Goal: Task Accomplishment & Management: Use online tool/utility

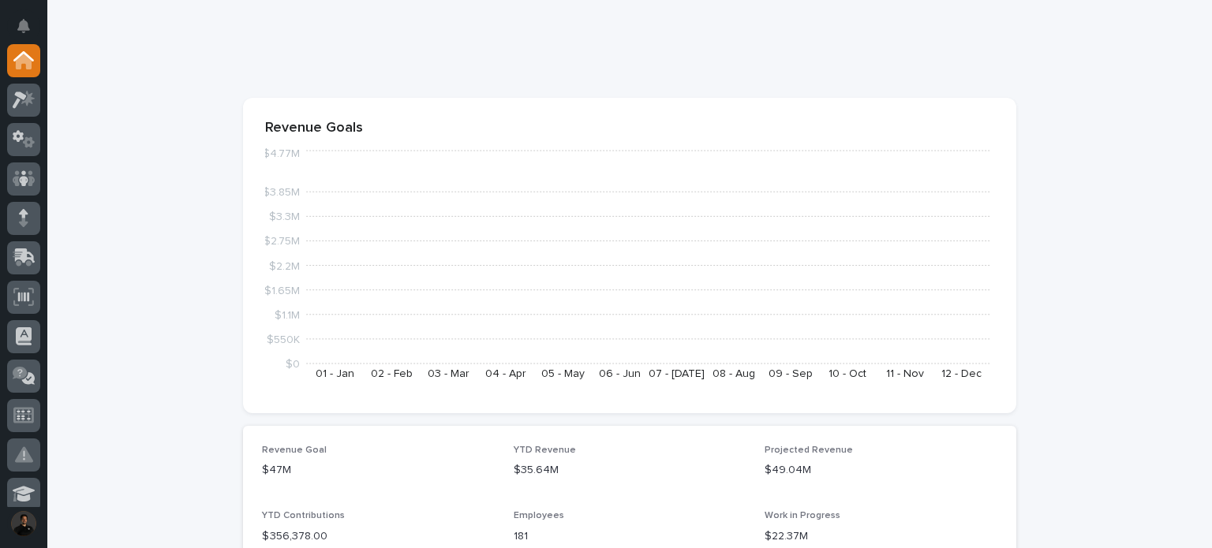
scroll to position [158, 0]
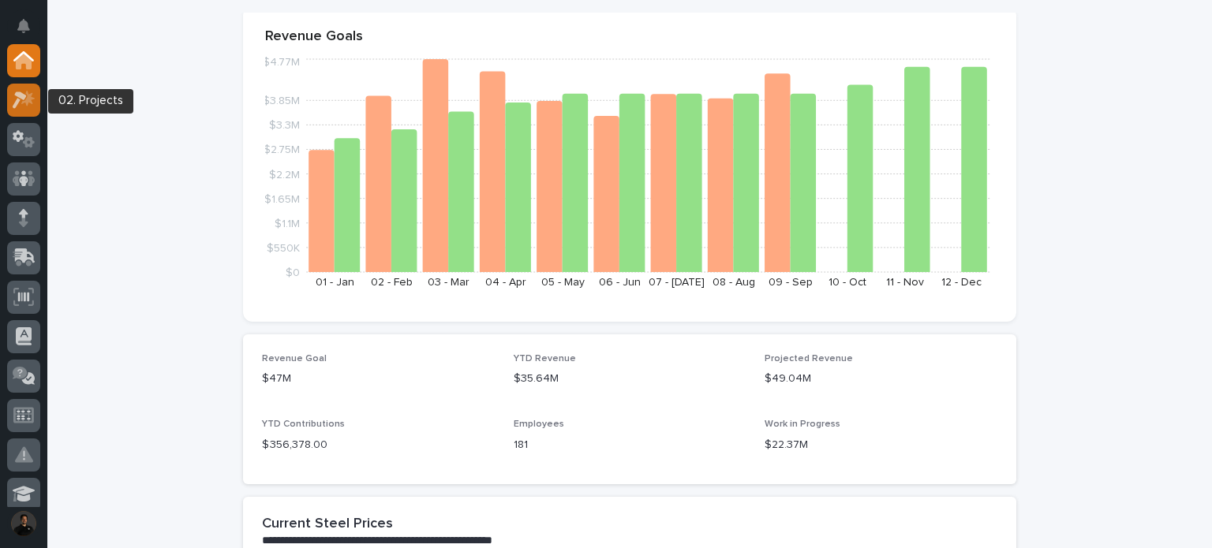
click at [13, 98] on icon at bounding box center [24, 100] width 23 height 18
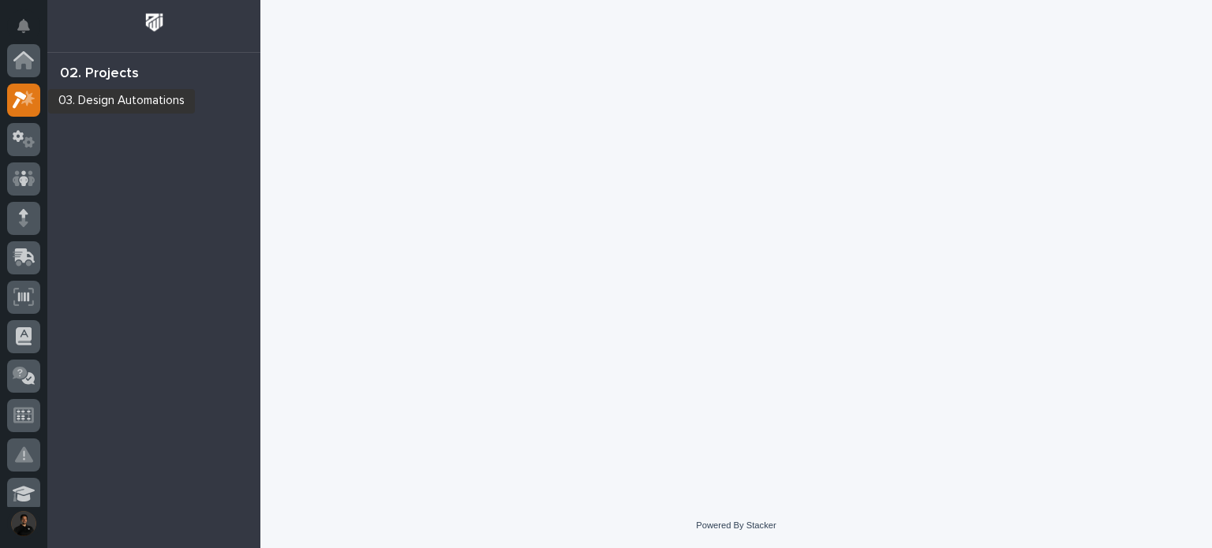
scroll to position [39, 0]
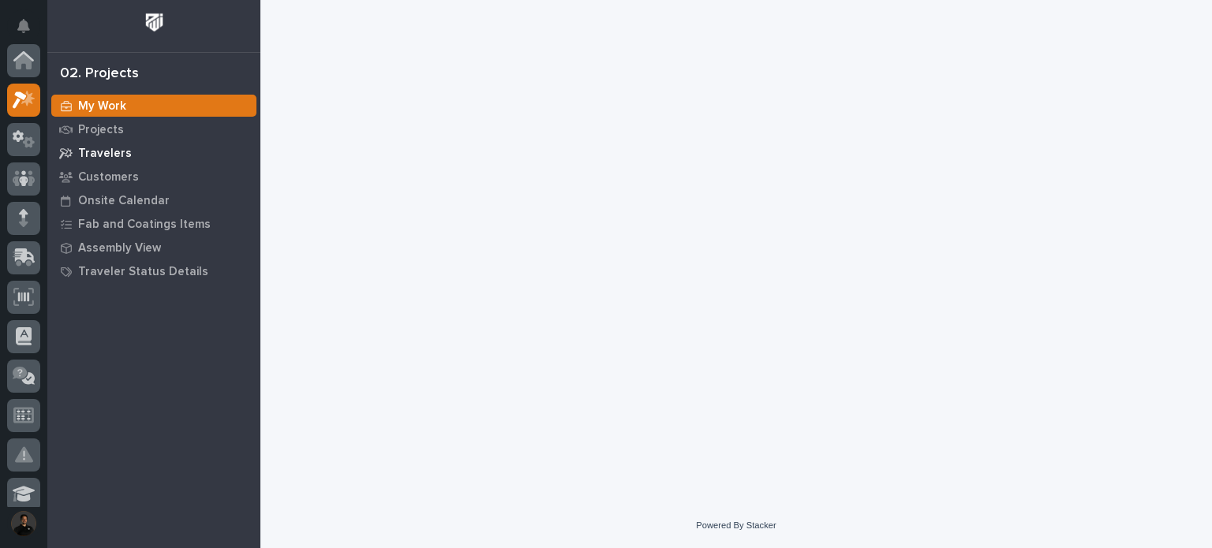
scroll to position [39, 0]
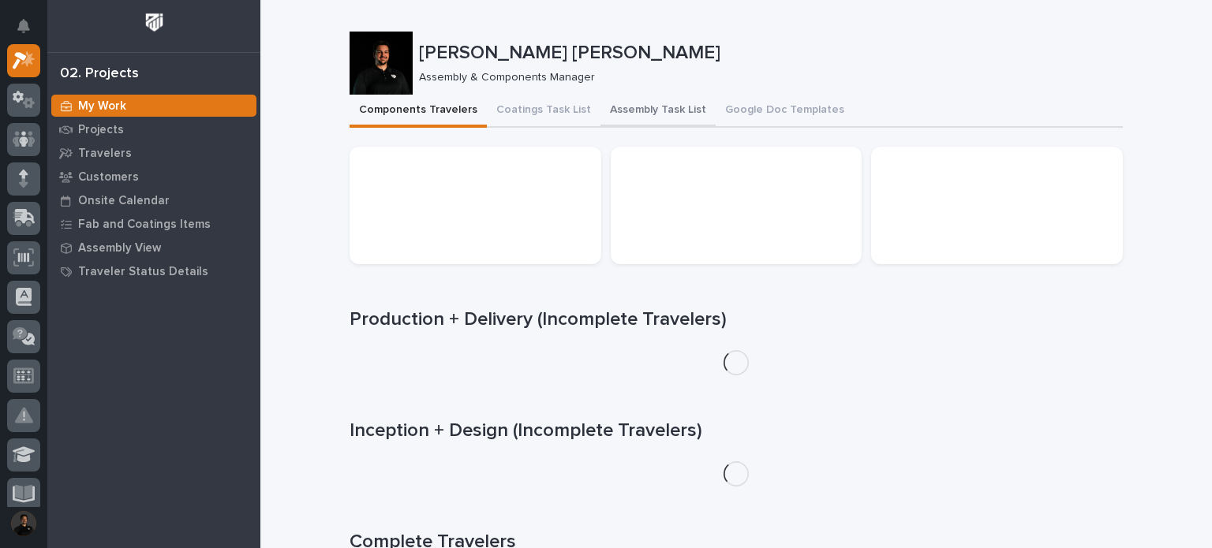
click at [623, 105] on button "Assembly Task List" at bounding box center [657, 111] width 115 height 33
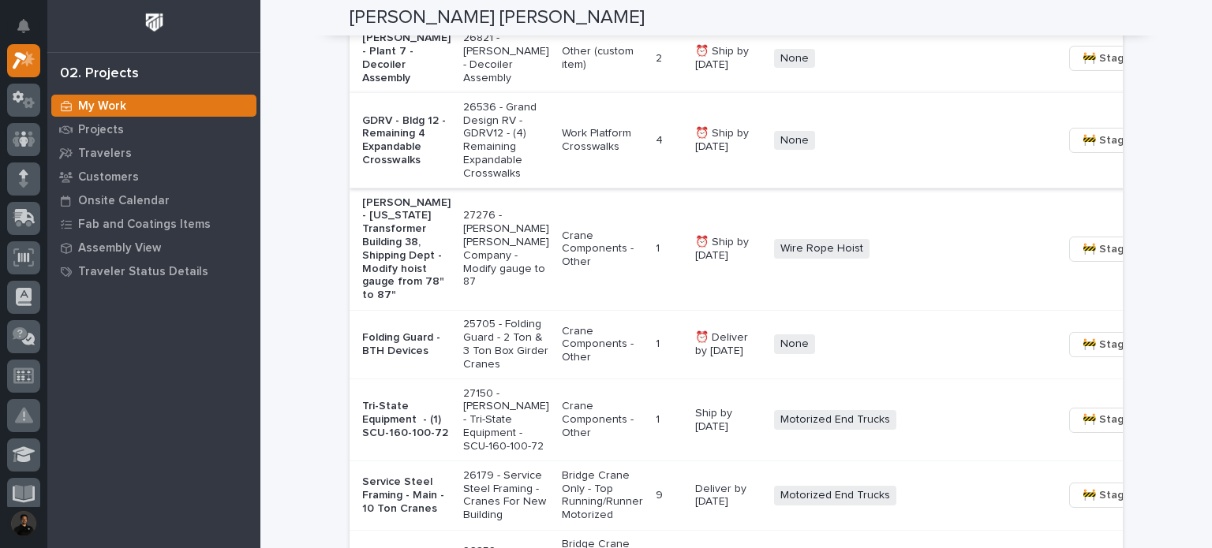
scroll to position [1367, 0]
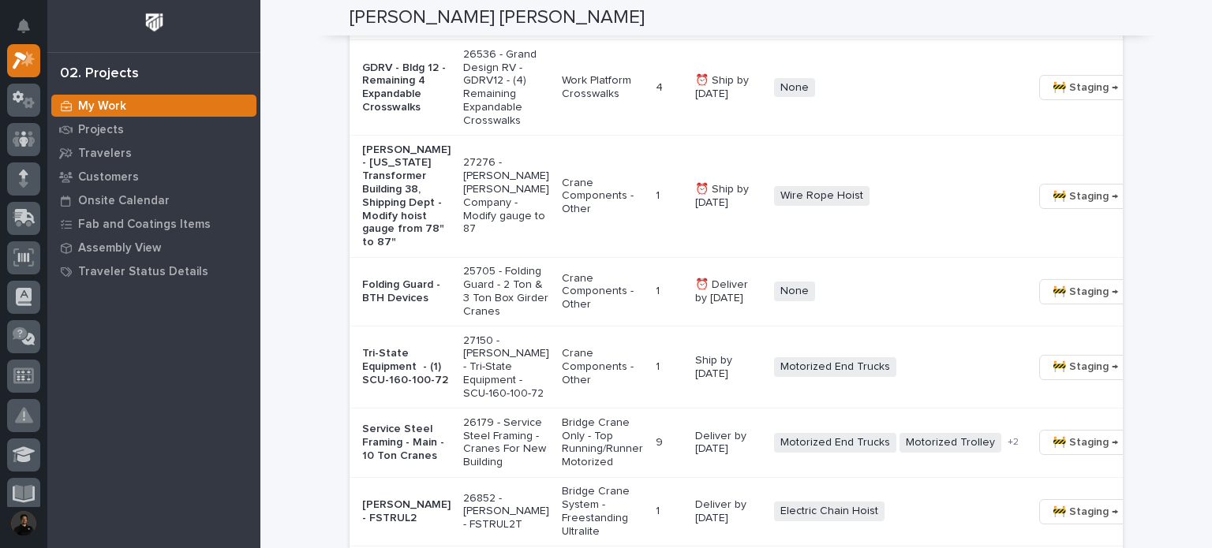
click at [649, 208] on td "1 1" at bounding box center [668, 197] width 39 height 122
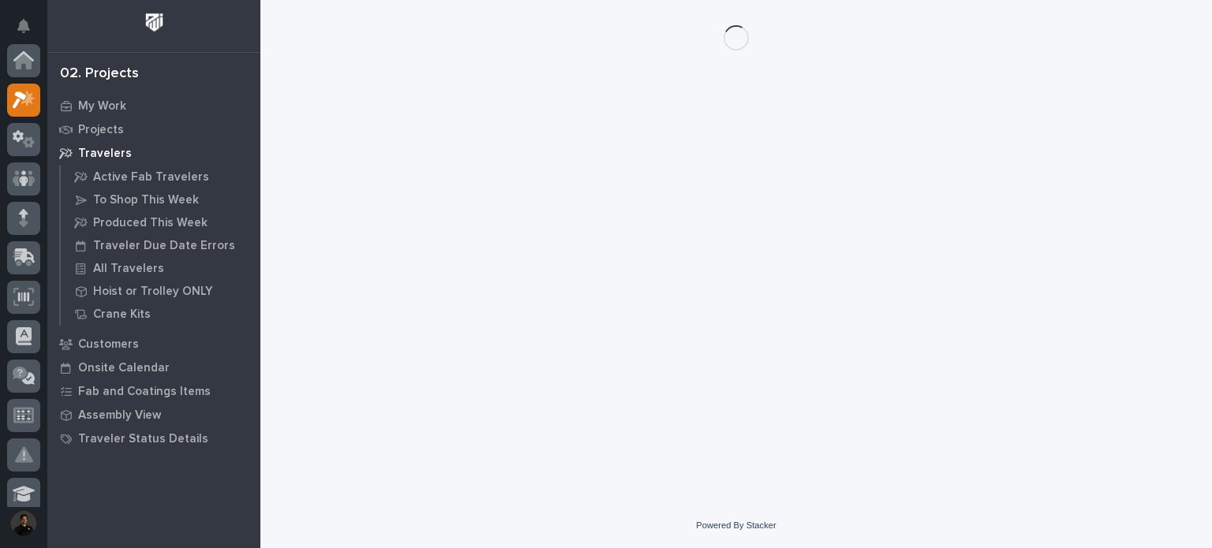
scroll to position [39, 0]
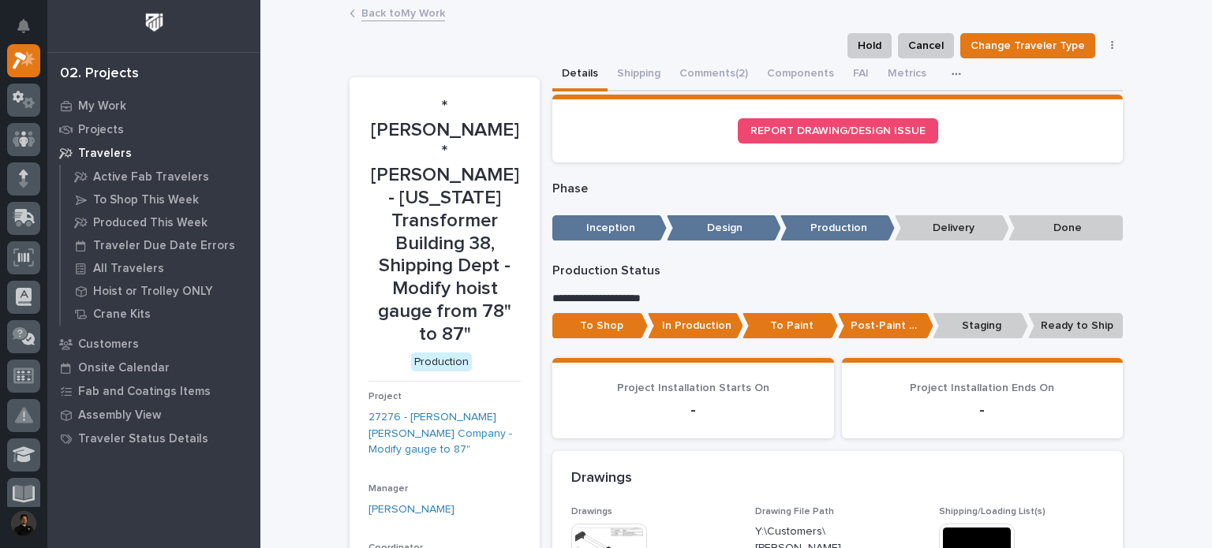
click at [716, 336] on p "In Production" at bounding box center [695, 326] width 95 height 26
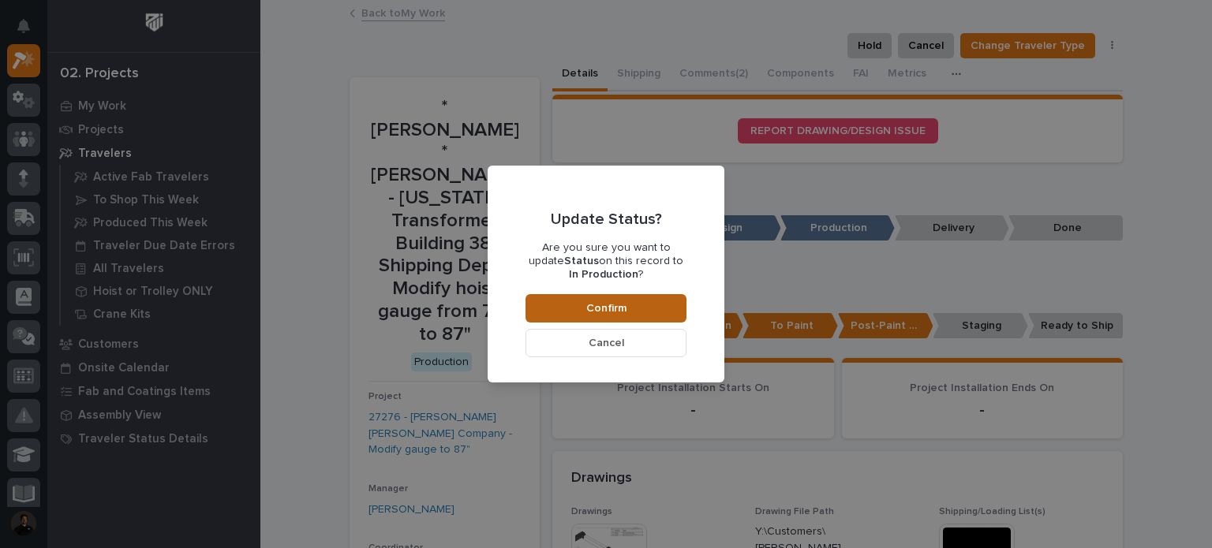
click at [678, 320] on button "Confirm" at bounding box center [605, 308] width 161 height 28
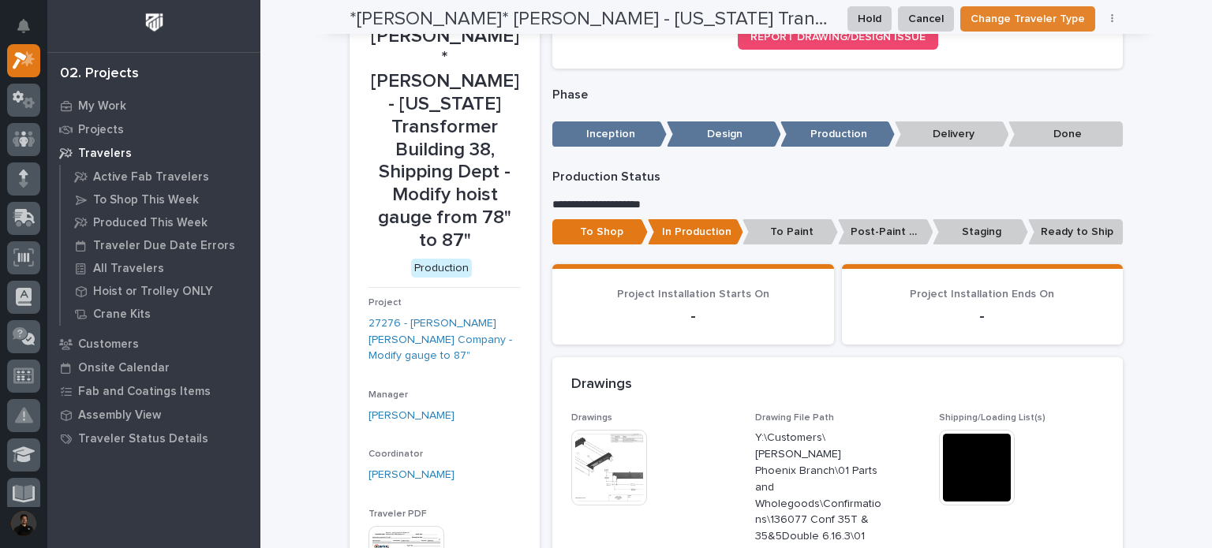
click at [393, 10] on h2 "*[PERSON_NAME]* [PERSON_NAME] - [US_STATE] Transformer Building 38, Shipping De…" at bounding box center [592, 19] width 485 height 23
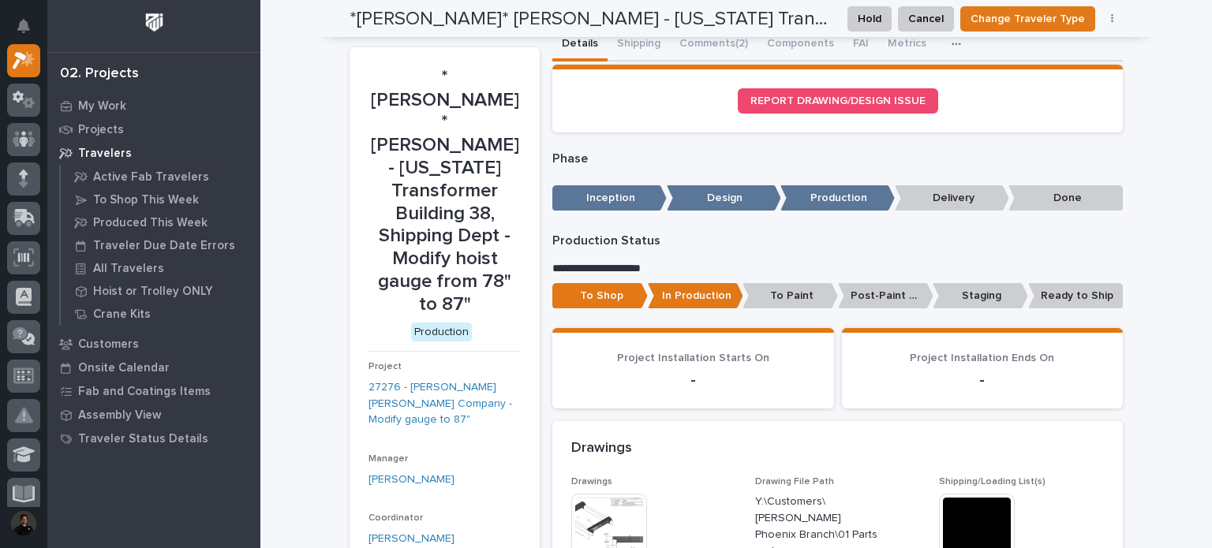
scroll to position [0, 0]
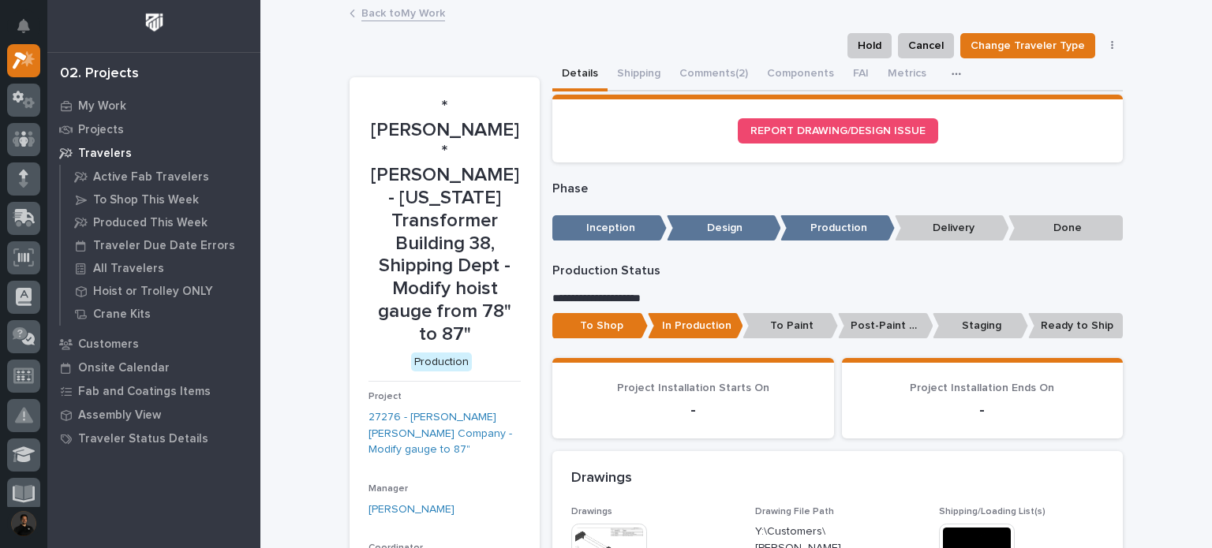
click at [404, 17] on link "Back to My Work" at bounding box center [403, 12] width 84 height 18
